Goal: Task Accomplishment & Management: Use online tool/utility

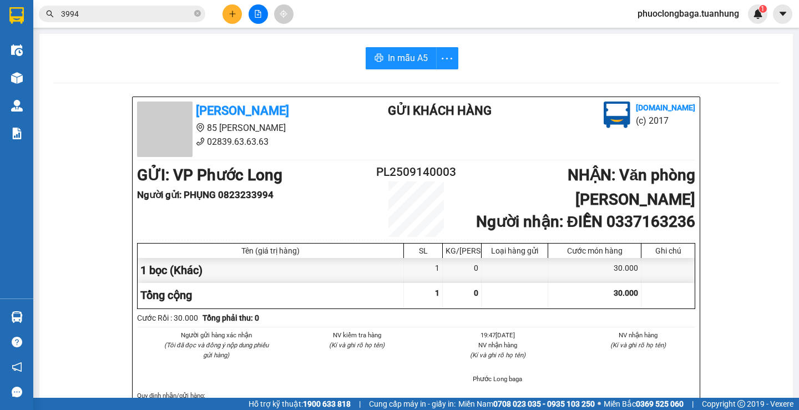
click at [276, 54] on div "In mẫu A5" at bounding box center [416, 58] width 727 height 22
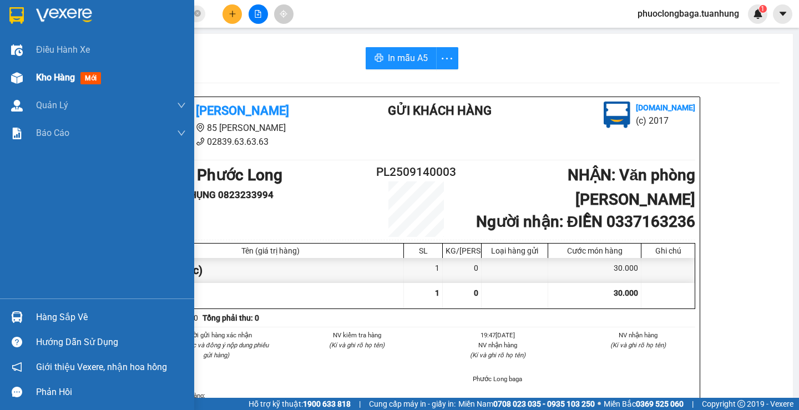
click at [39, 75] on span "Kho hàng" at bounding box center [55, 77] width 39 height 11
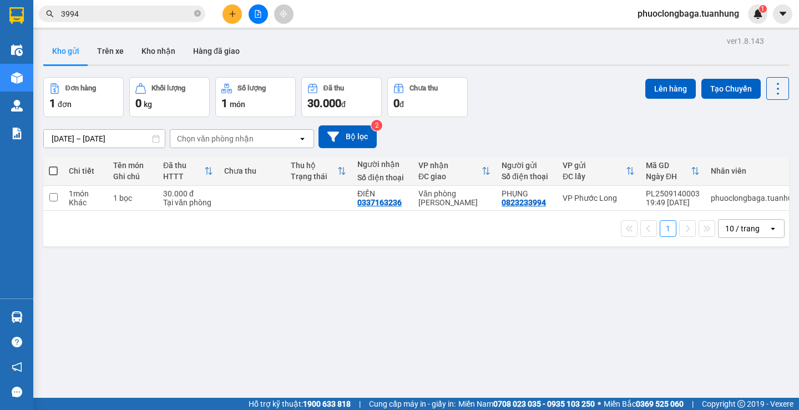
click at [52, 168] on span at bounding box center [53, 171] width 9 height 9
click at [53, 165] on input "checkbox" at bounding box center [53, 165] width 0 height 0
checkbox input "true"
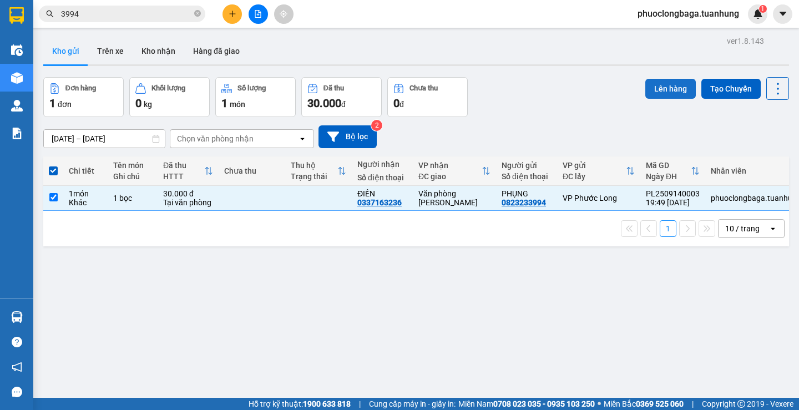
click at [662, 86] on button "Lên hàng" at bounding box center [671, 89] width 51 height 20
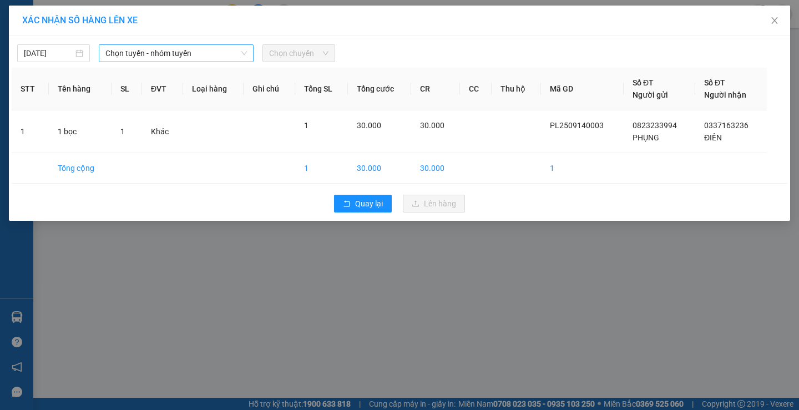
click at [147, 58] on span "Chọn tuyến - nhóm tuyến" at bounding box center [176, 53] width 142 height 17
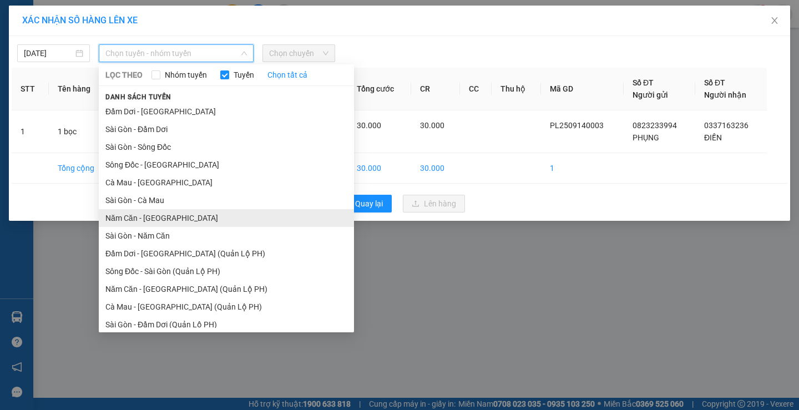
click at [162, 216] on li "Năm Căn - [GEOGRAPHIC_DATA]" at bounding box center [226, 218] width 255 height 18
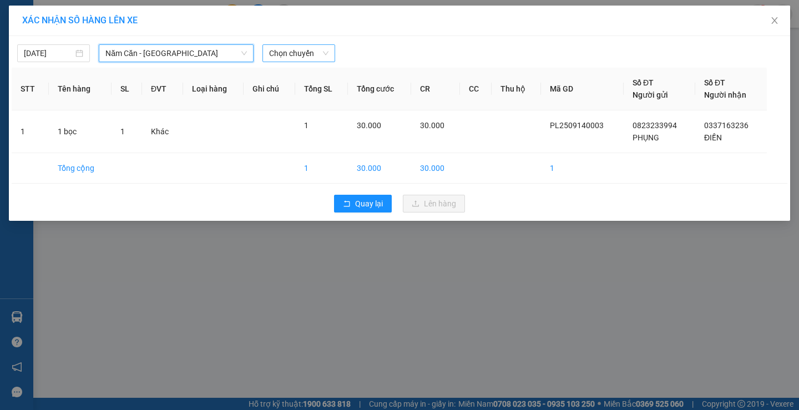
click at [274, 52] on span "Chọn chuyến" at bounding box center [298, 53] width 59 height 17
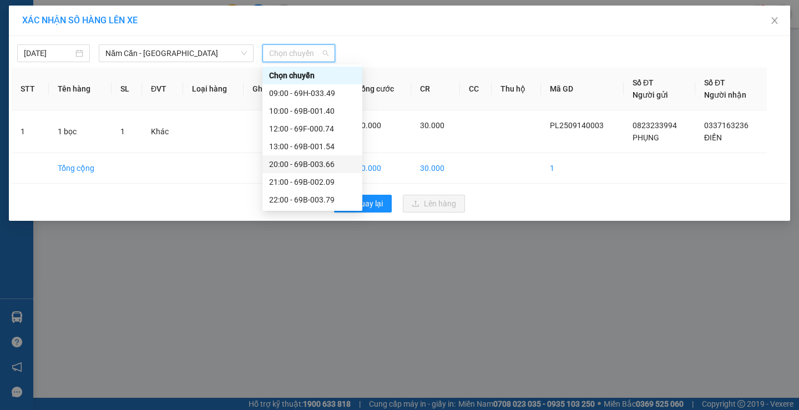
click at [324, 162] on div "20:00 - 69B-003.66" at bounding box center [312, 164] width 87 height 12
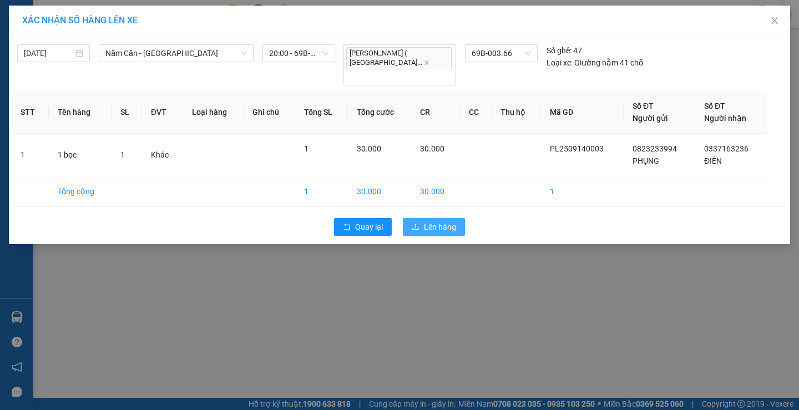
click at [447, 221] on span "Lên hàng" at bounding box center [440, 227] width 32 height 12
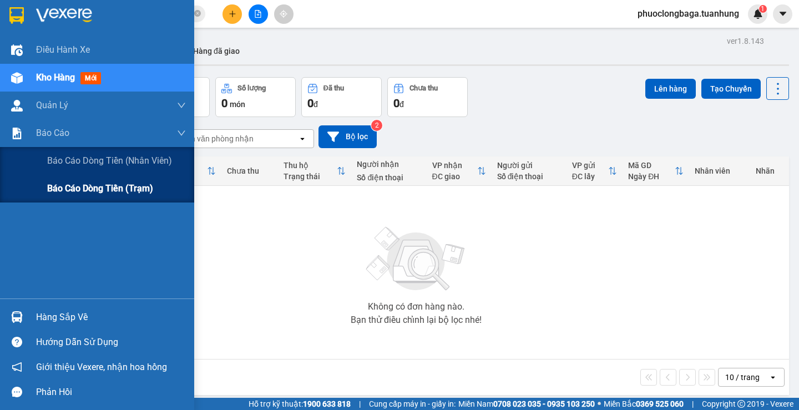
click at [63, 190] on span "Báo cáo dòng tiền (trạm)" at bounding box center [100, 189] width 106 height 14
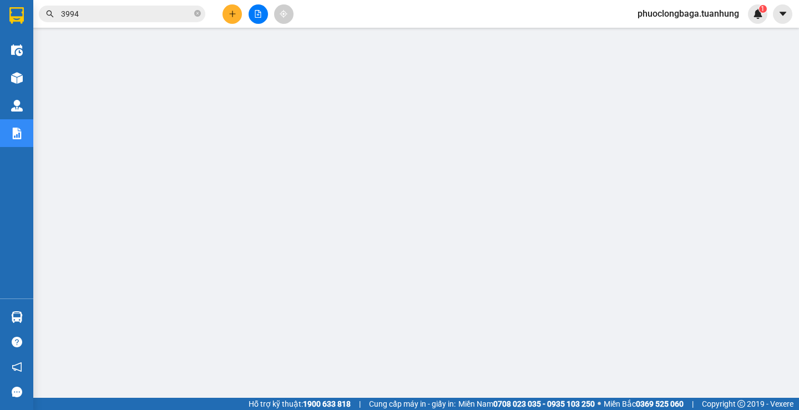
click at [490, 12] on div "Kết quả tìm kiếm ( 176 ) Bộ lọc Mã ĐH Trạng thái Món hàng Thu hộ Tổng cước Chưa…" at bounding box center [399, 14] width 799 height 28
